Goal: Task Accomplishment & Management: Use online tool/utility

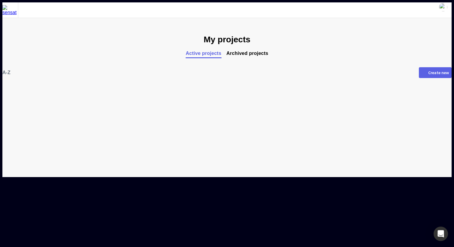
click at [429, 72] on div "Create new" at bounding box center [439, 73] width 21 height 4
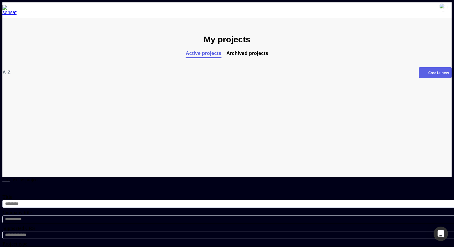
click at [192, 200] on input "Title" at bounding box center [229, 204] width 455 height 8
type input "**"
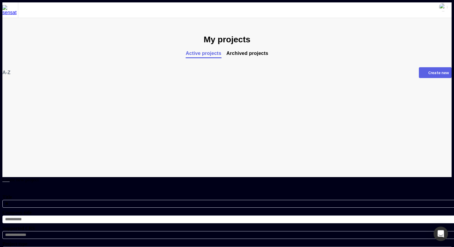
type input "*"
type input "**********"
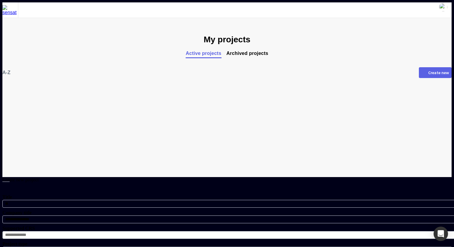
click at [194, 231] on input at bounding box center [229, 235] width 455 height 8
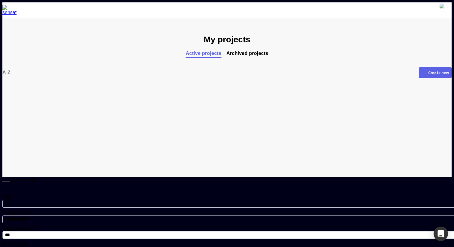
type input "**********"
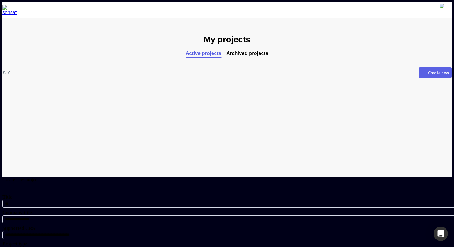
click at [205, 247] on div "Internal" at bounding box center [226, 251] width 442 height 5
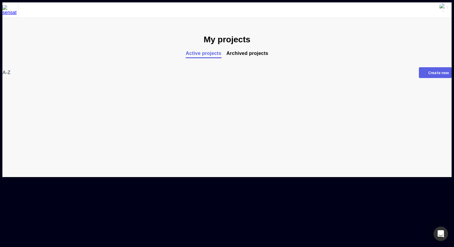
click at [422, 74] on mapp-icon at bounding box center [424, 72] width 5 height 5
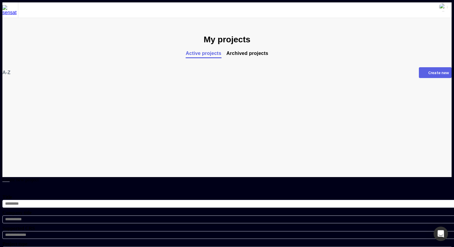
click at [191, 200] on input "Title" at bounding box center [229, 204] width 455 height 8
type input "***"
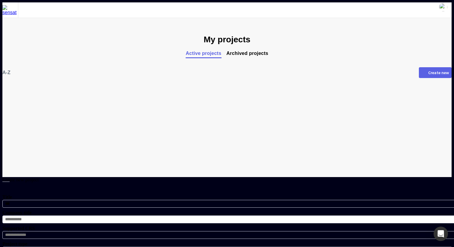
click at [188, 216] on input "Company title" at bounding box center [229, 220] width 455 height 8
type input "*******"
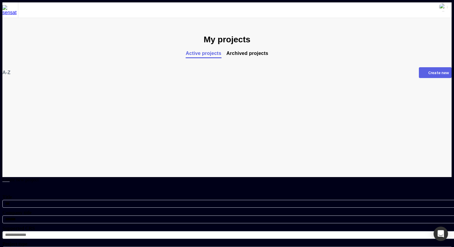
click at [190, 231] on input at bounding box center [229, 235] width 455 height 8
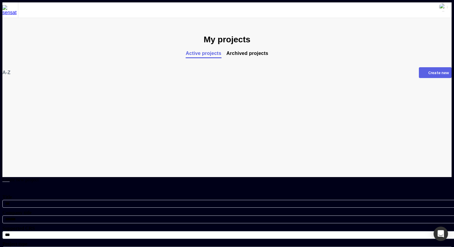
type input "**********"
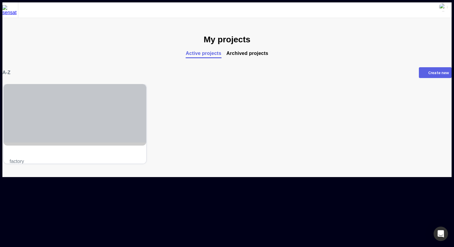
click at [74, 132] on div at bounding box center [75, 113] width 143 height 59
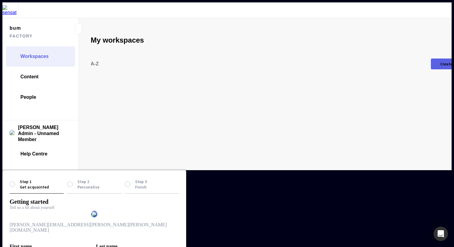
type input "*"
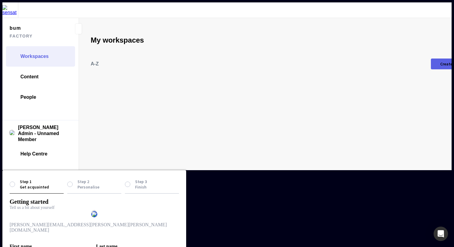
type input "**********"
type input "*******"
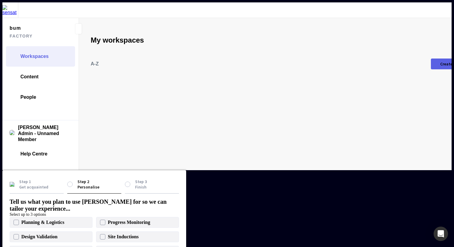
type input "***"
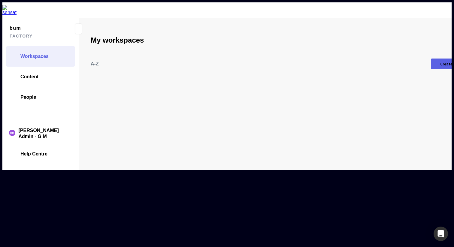
click at [441, 62] on div "Create new" at bounding box center [451, 64] width 21 height 4
type input "*****"
click at [71, 205] on button "Create workspace" at bounding box center [50, 210] width 44 height 11
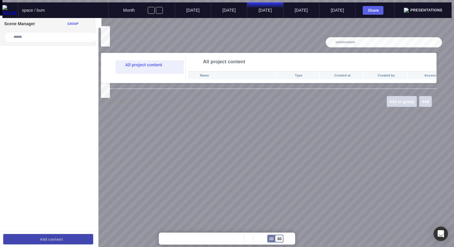
click at [437, 26] on mapp-modal "Add content to workspace All project content All project content Name Type Crea…" at bounding box center [269, 67] width 336 height 93
click at [106, 26] on mapp-icon at bounding box center [103, 28] width 5 height 5
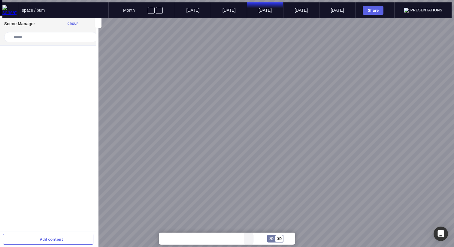
click at [249, 238] on mapp-icon at bounding box center [249, 239] width 2 height 2
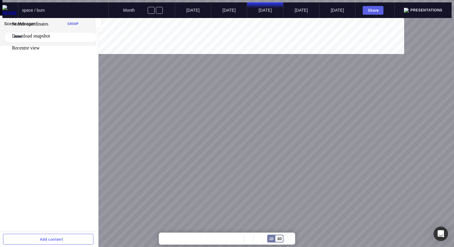
click at [264, 18] on div at bounding box center [227, 18] width 450 height 0
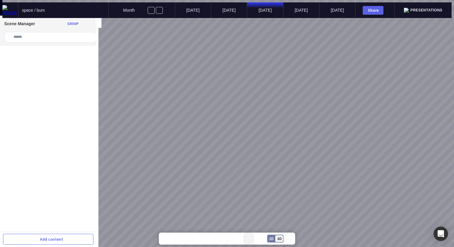
click at [249, 239] on mapp-icon at bounding box center [249, 239] width 2 height 2
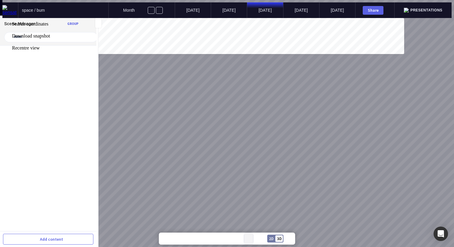
click at [249, 18] on div at bounding box center [227, 18] width 450 height 0
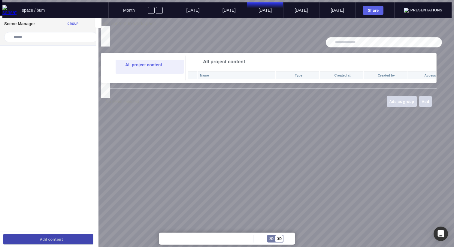
click at [106, 26] on mapp-icon at bounding box center [103, 28] width 5 height 5
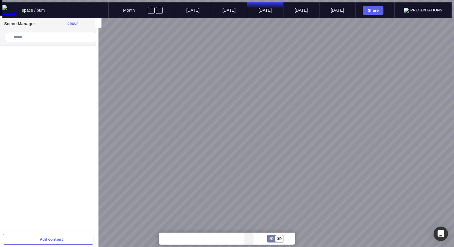
click at [252, 238] on button at bounding box center [248, 239] width 9 height 12
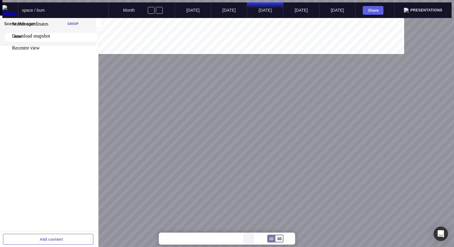
click at [252, 18] on div at bounding box center [227, 18] width 450 height 0
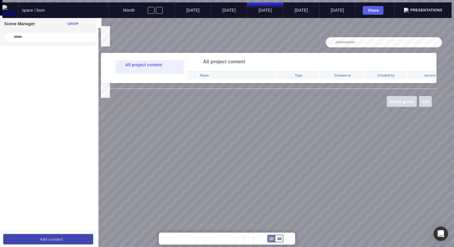
click at [106, 26] on mapp-icon at bounding box center [103, 28] width 5 height 5
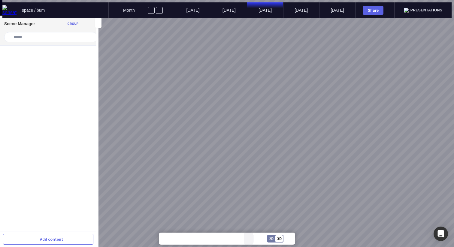
click at [249, 239] on mapp-icon at bounding box center [249, 239] width 2 height 2
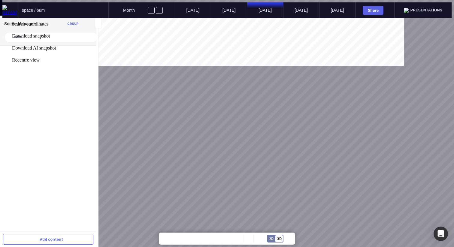
click at [75, 18] on div at bounding box center [227, 18] width 450 height 0
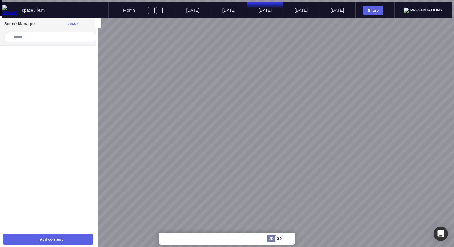
click at [66, 238] on button "Add content" at bounding box center [48, 239] width 90 height 11
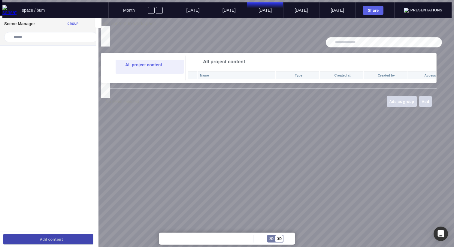
click at [285, 83] on div "Name Type Created at Created by Access" at bounding box center [314, 77] width 252 height 12
click at [362, 45] on input at bounding box center [386, 43] width 102 height 10
click at [437, 28] on mapp-modal "Add content to workspace All project content All project content Name Type Crea…" at bounding box center [269, 67] width 336 height 93
click at [13, 8] on div at bounding box center [10, 10] width 16 height 16
click at [8, 8] on img at bounding box center [10, 10] width 16 height 10
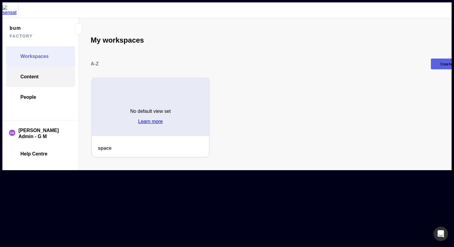
click at [47, 67] on link "Content" at bounding box center [40, 77] width 69 height 20
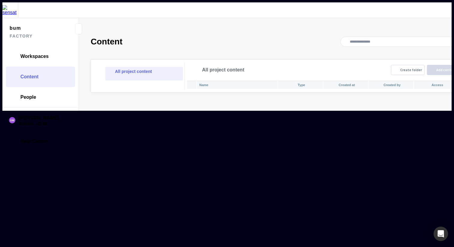
click at [141, 67] on ul "All project content" at bounding box center [138, 81] width 90 height 28
click at [142, 68] on p "All project content" at bounding box center [148, 71] width 67 height 7
click at [401, 68] on div "Create folder" at bounding box center [412, 70] width 22 height 4
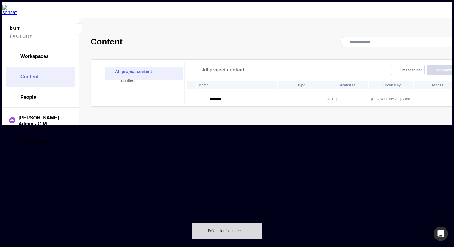
click at [277, 106] on div "Name Type Created at Created by Access ******** - 10-09-2025 Sensat Admin - G M" at bounding box center [326, 93] width 279 height 26
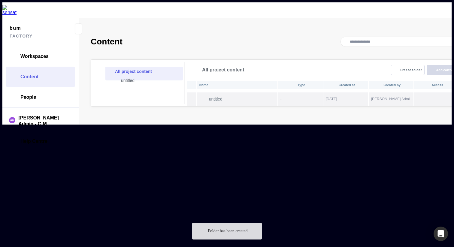
click at [230, 93] on th "untitled" at bounding box center [237, 99] width 80 height 13
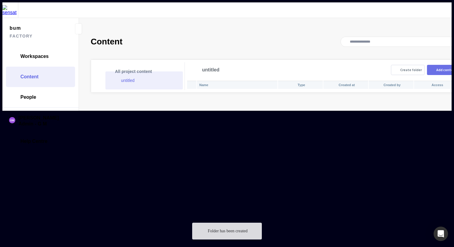
click at [427, 65] on button "Add content" at bounding box center [443, 70] width 33 height 10
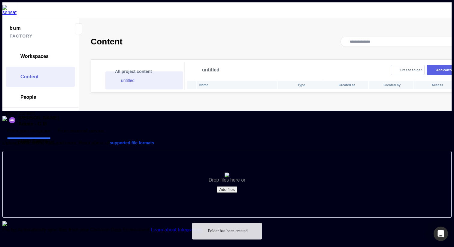
click at [224, 187] on button "Add files" at bounding box center [227, 190] width 20 height 6
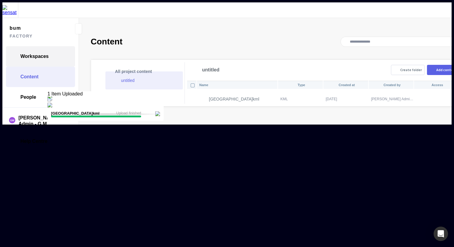
click at [39, 53] on span "Workspaces" at bounding box center [34, 56] width 28 height 6
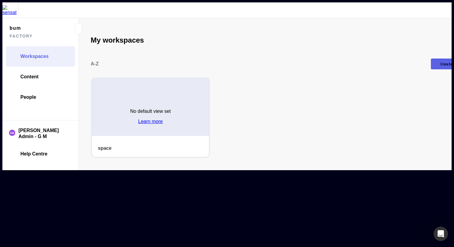
click at [149, 93] on div "No default view set Learn more" at bounding box center [150, 115] width 117 height 44
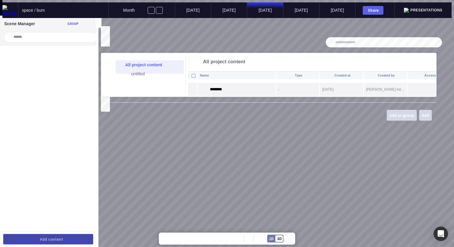
click at [207, 88] on mapp-icon at bounding box center [203, 89] width 7 height 11
click at [221, 87] on p "[GEOGRAPHIC_DATA]kml" at bounding box center [235, 89] width 50 height 5
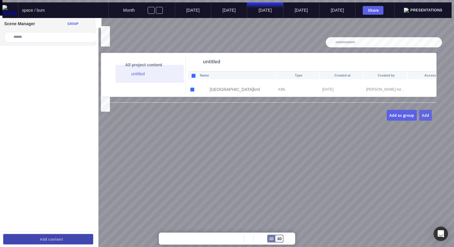
click at [429, 118] on div "Add" at bounding box center [425, 115] width 7 height 4
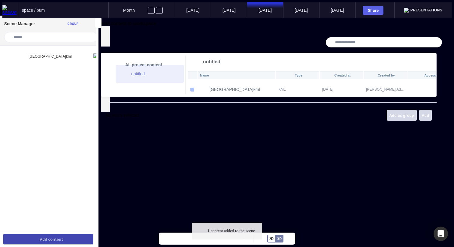
click at [106, 26] on mapp-icon at bounding box center [103, 28] width 5 height 5
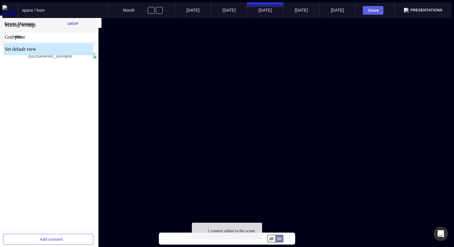
click at [270, 18] on div at bounding box center [227, 18] width 450 height 0
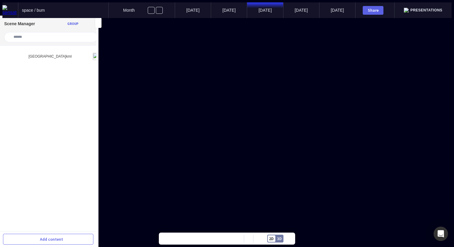
click at [250, 239] on mapp-toast "1 content added to the scene" at bounding box center [227, 246] width 70 height 17
click at [249, 239] on mapp-icon at bounding box center [249, 239] width 2 height 2
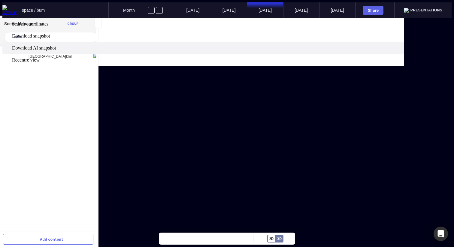
click at [256, 51] on span "Download AI snapshot" at bounding box center [207, 47] width 391 height 5
